Goal: Find contact information: Find contact information

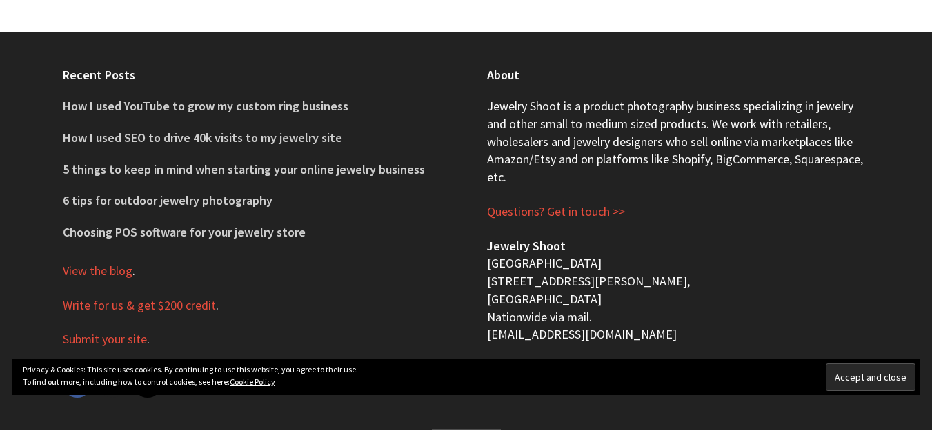
scroll to position [598, 0]
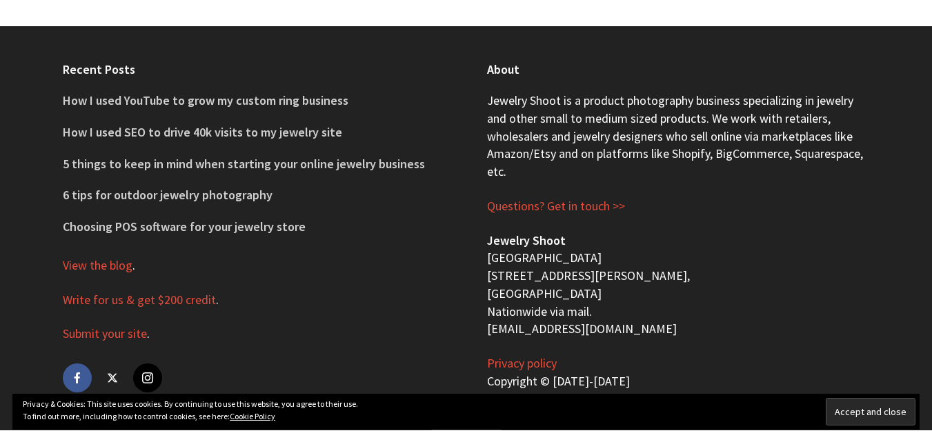
click at [853, 381] on p "Privacy policy Copyright © [DATE]-[DATE]" at bounding box center [678, 372] width 383 height 35
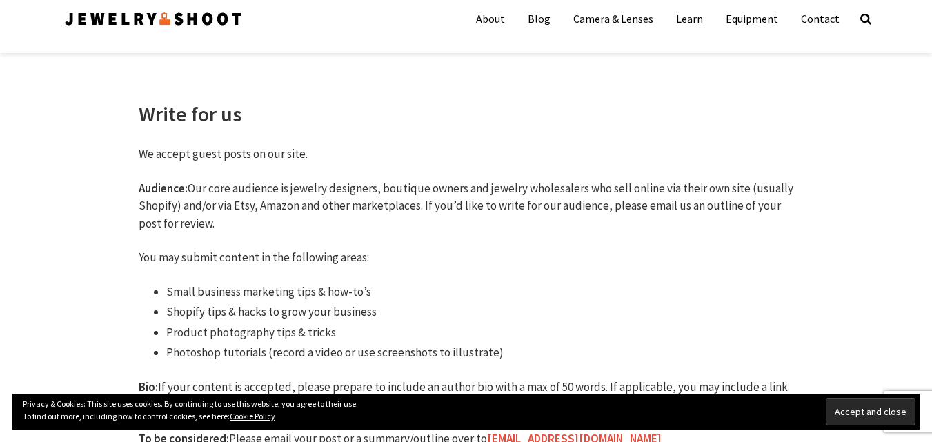
scroll to position [0, 0]
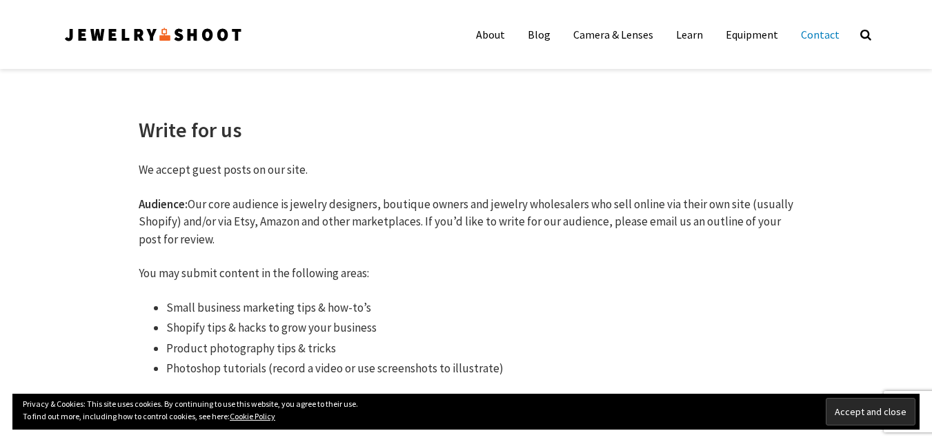
click at [828, 34] on link "Contact" at bounding box center [820, 35] width 59 height 28
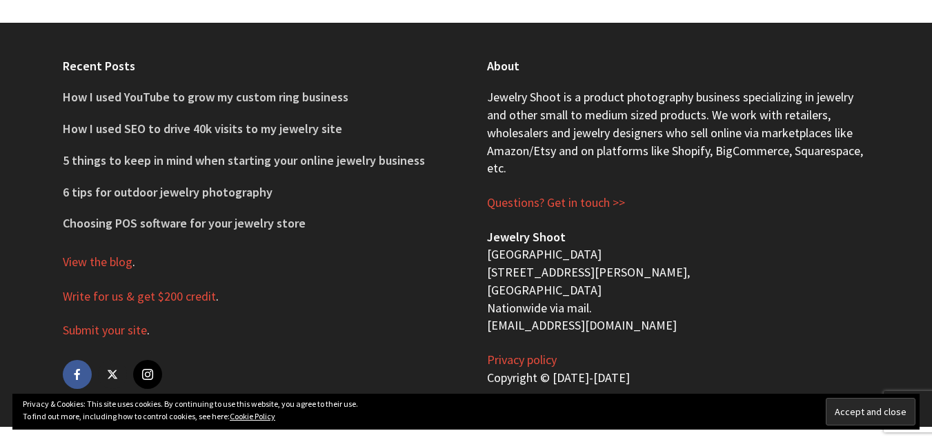
scroll to position [916, 0]
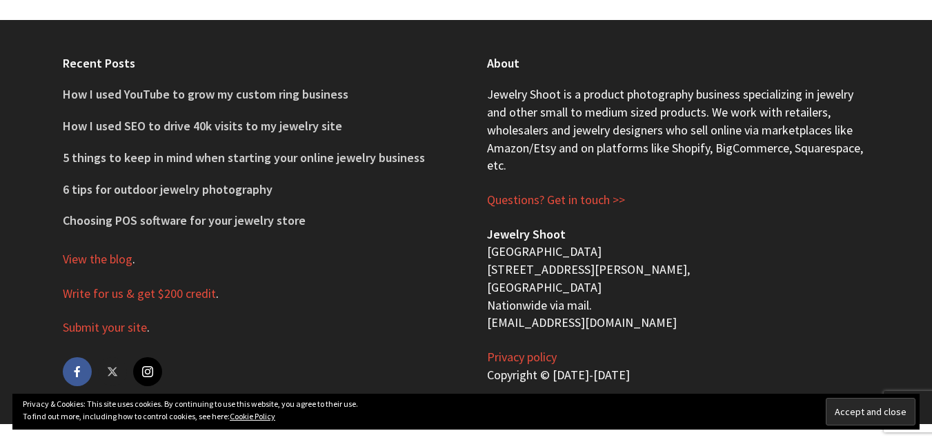
click at [112, 372] on link "twitter" at bounding box center [112, 371] width 29 height 29
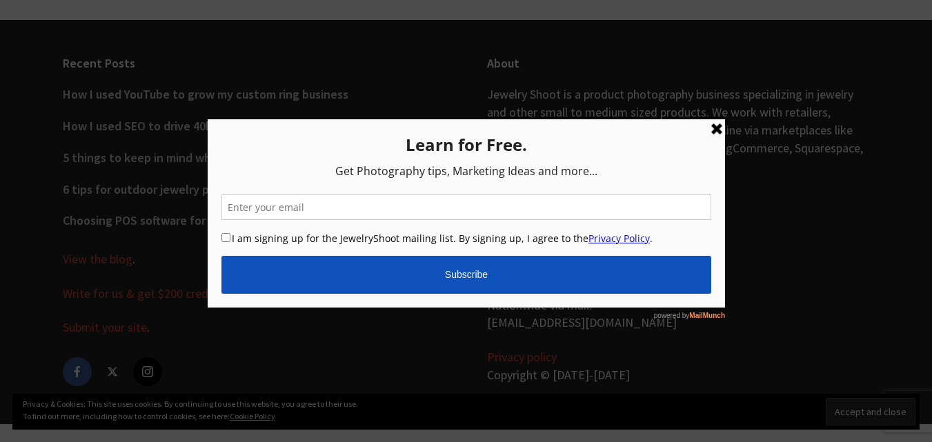
click at [718, 132] on link at bounding box center [716, 129] width 17 height 17
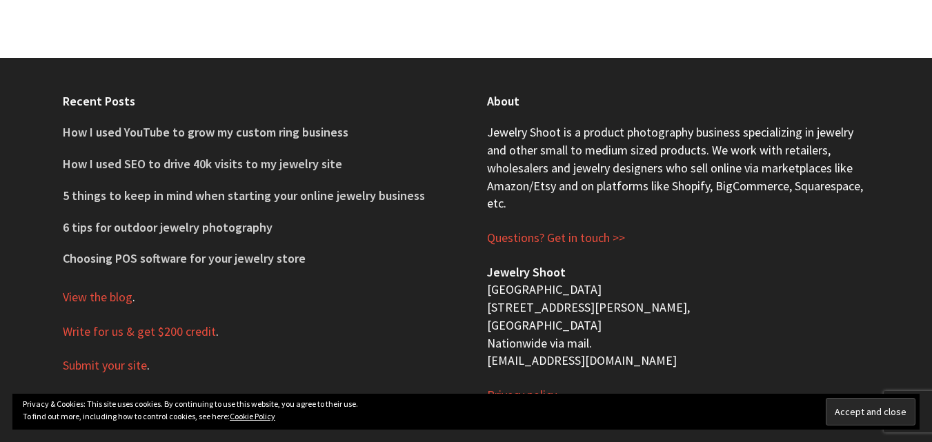
scroll to position [1737, 0]
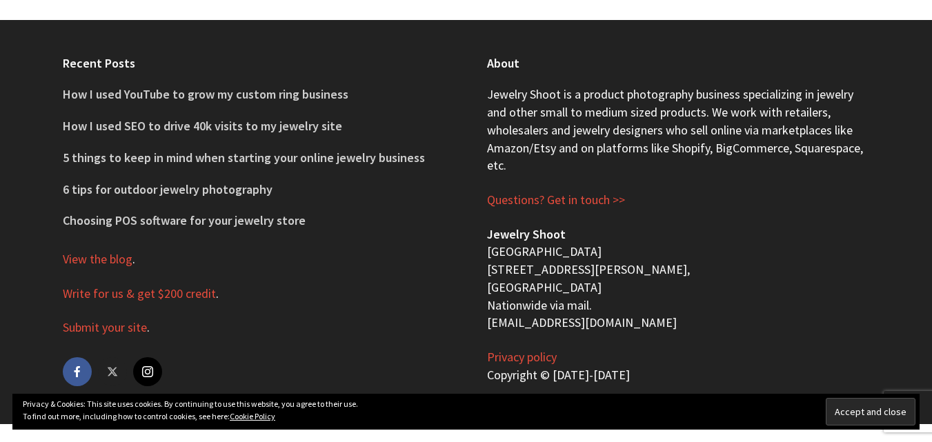
click at [110, 373] on link "twitter" at bounding box center [112, 371] width 29 height 29
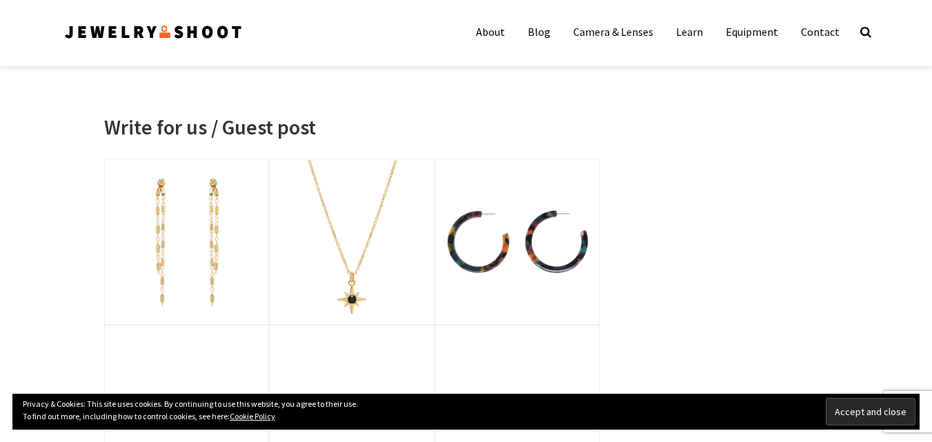
scroll to position [0, 0]
